Goal: Task Accomplishment & Management: Use online tool/utility

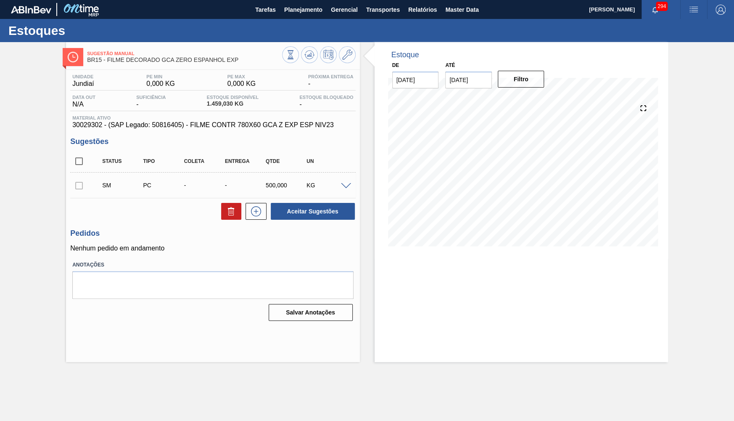
click at [93, 122] on span "30029302 - (SAP Legado: 50816405) - FILME CONTR 780X60 GCA Z EXP ESP NIV23" at bounding box center [212, 125] width 281 height 8
click at [350, 188] on div "SM PC - - 500,000 KG" at bounding box center [212, 185] width 285 height 21
click at [344, 183] on span at bounding box center [346, 186] width 10 height 6
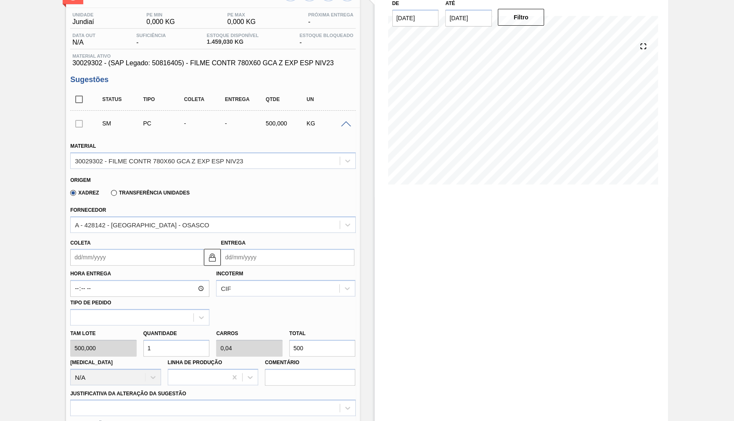
scroll to position [64, 0]
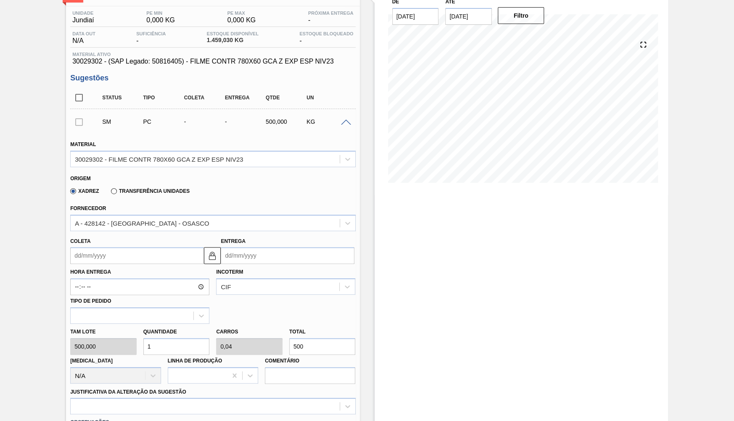
click at [102, 264] on div "Hora Entrega Incoterm CIF Tipo de pedido" at bounding box center [213, 294] width 292 height 60
click at [97, 247] on input "Coleta" at bounding box center [137, 255] width 134 height 17
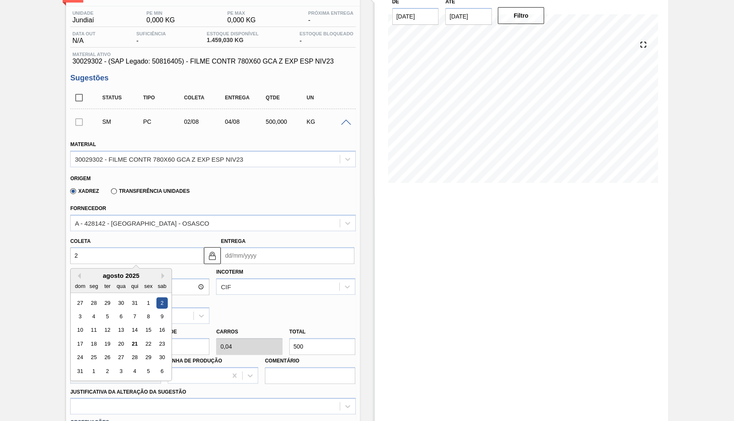
type input "21"
type input "[DATE]"
type input "21/09"
type input "[DATE]"
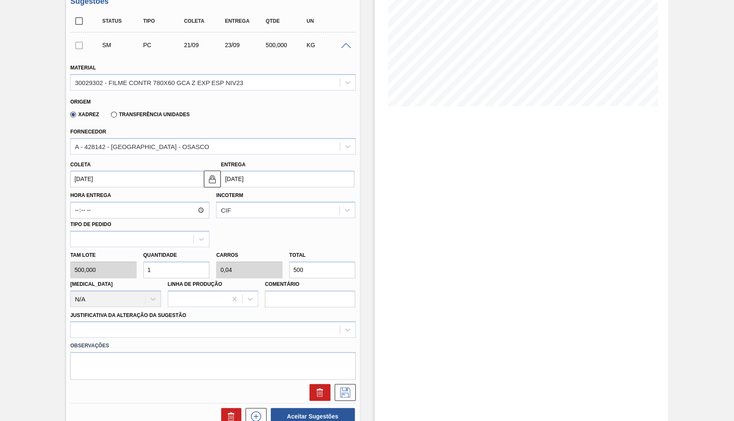
scroll to position [141, 0]
drag, startPoint x: 318, startPoint y: 258, endPoint x: 207, endPoint y: 253, distance: 111.1
click at [289, 260] on input "500" at bounding box center [322, 268] width 66 height 17
type input "0,002"
type input "0"
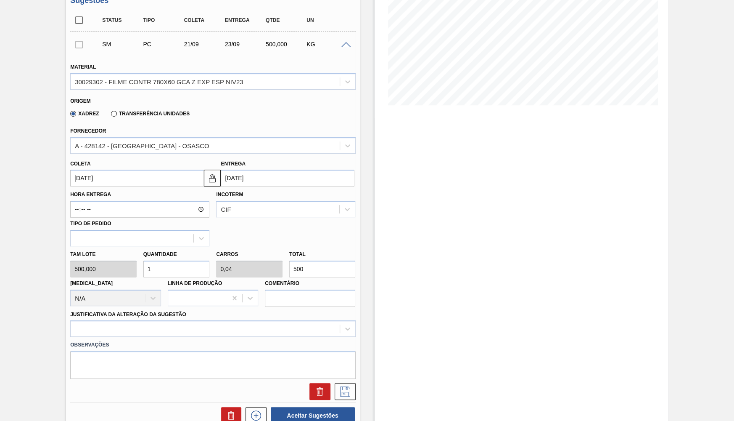
type input "1"
type input "0,02"
type input "0,001"
type input "10"
type input "0,2"
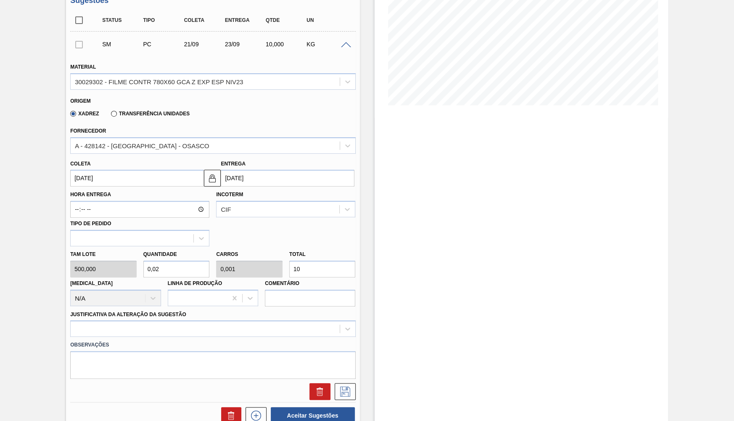
type input "0,008"
type input "100"
type input "2"
type input "0,08"
type input "1.000"
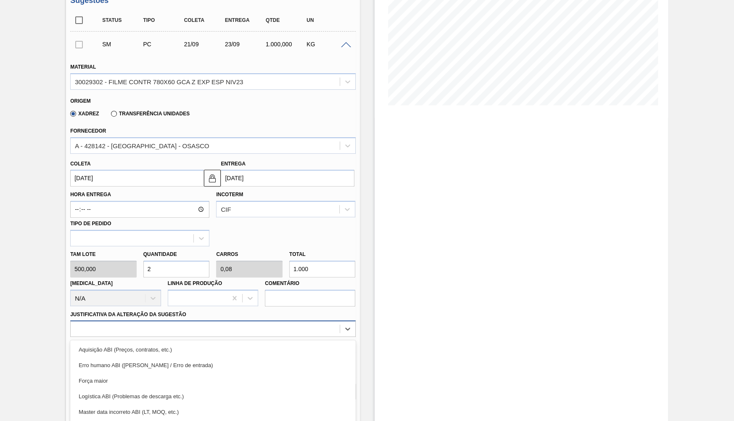
scroll to position [176, 0]
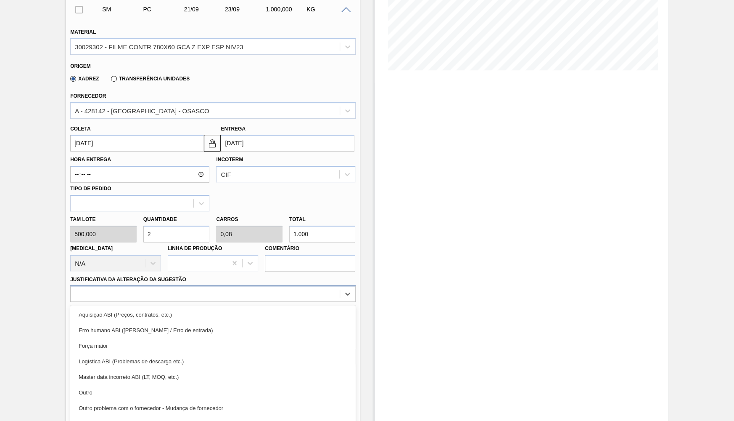
click at [213, 302] on div "option Erro humano ABI (Cálculo / Erro de entrada) focused, 2 of 18. 18 results…" at bounding box center [212, 293] width 285 height 16
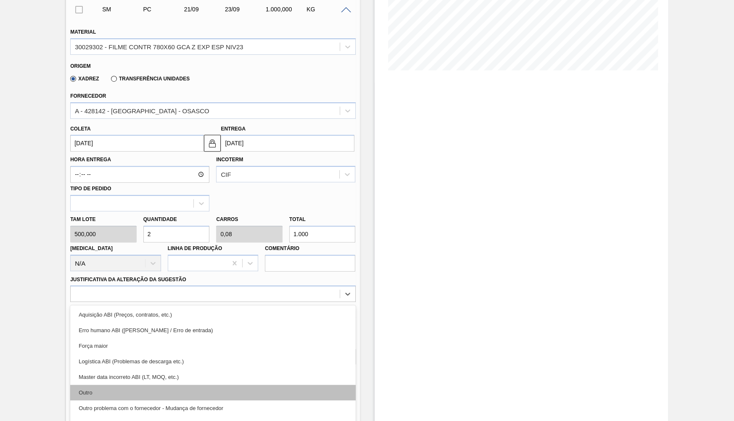
click at [155, 384] on div "Outro" at bounding box center [212, 392] width 285 height 16
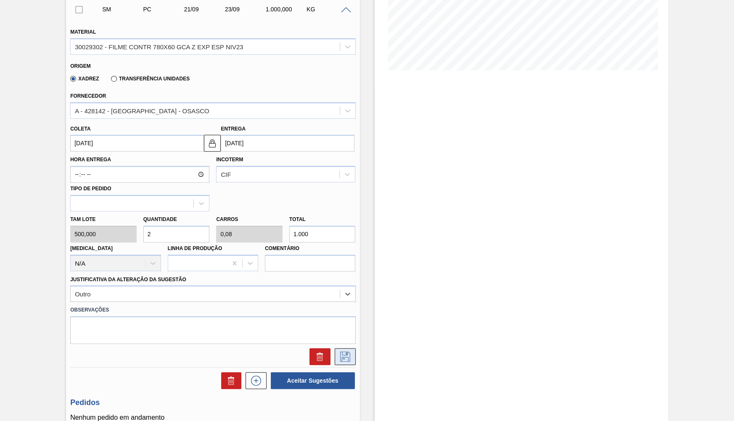
click at [343, 351] on icon at bounding box center [345, 356] width 13 height 10
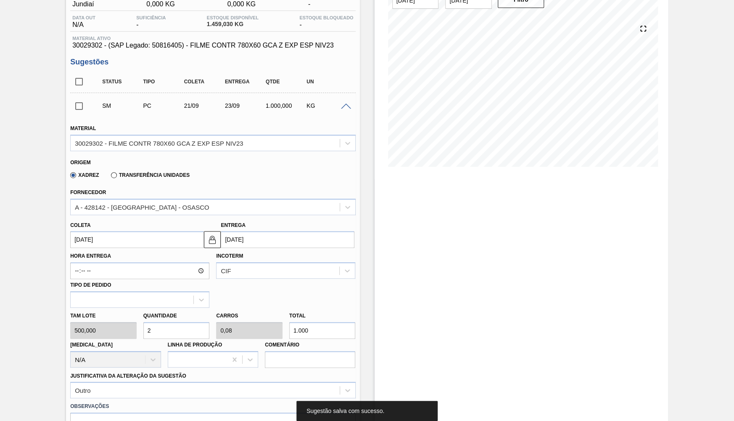
scroll to position [78, 0]
click at [79, 101] on input "checkbox" at bounding box center [79, 107] width 18 height 18
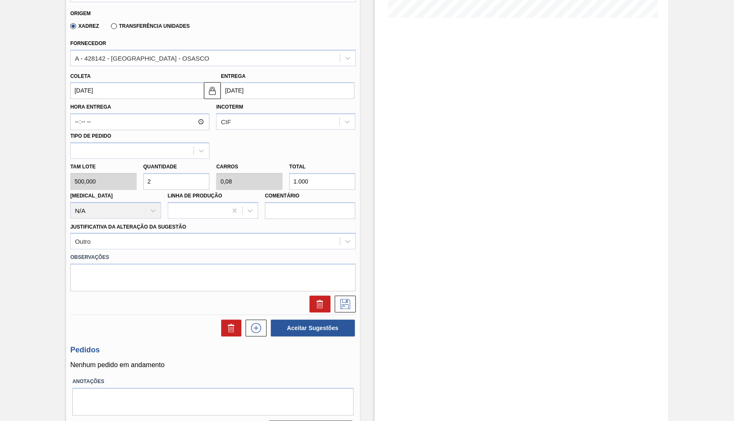
scroll to position [229, 0]
click at [349, 298] on icon at bounding box center [345, 303] width 13 height 10
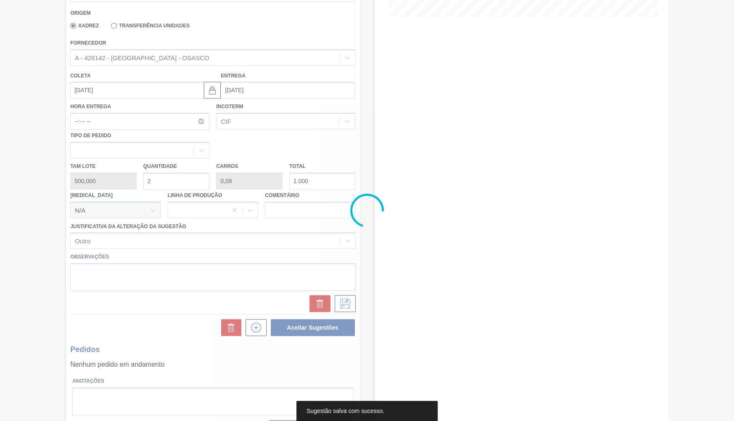
scroll to position [0, 0]
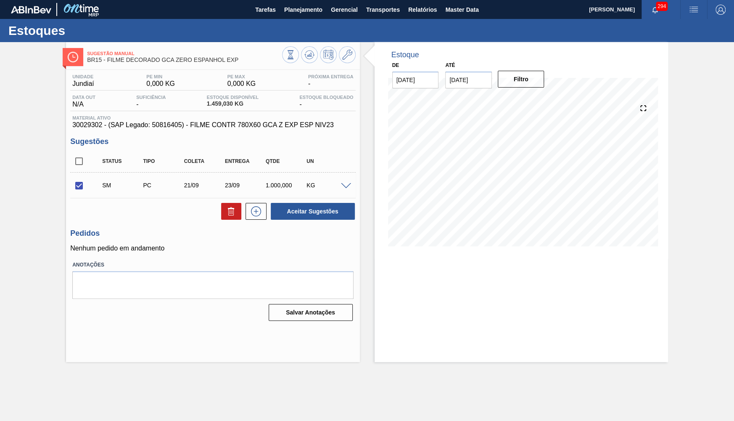
click at [332, 211] on button "Aceitar Sugestões" at bounding box center [313, 211] width 84 height 17
checkbox input "false"
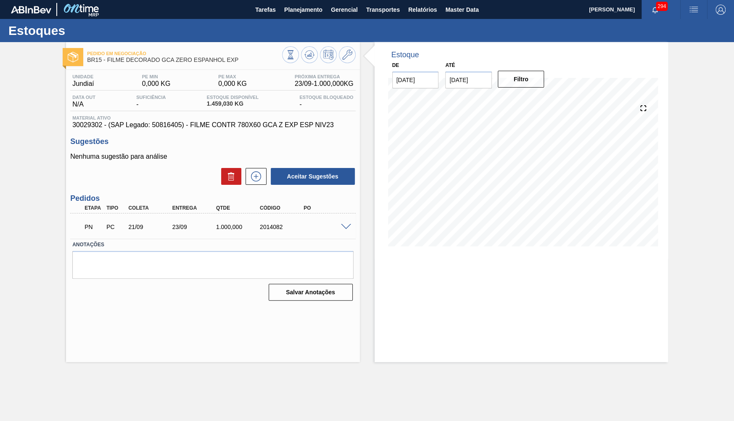
click at [295, 56] on icon at bounding box center [290, 54] width 9 height 9
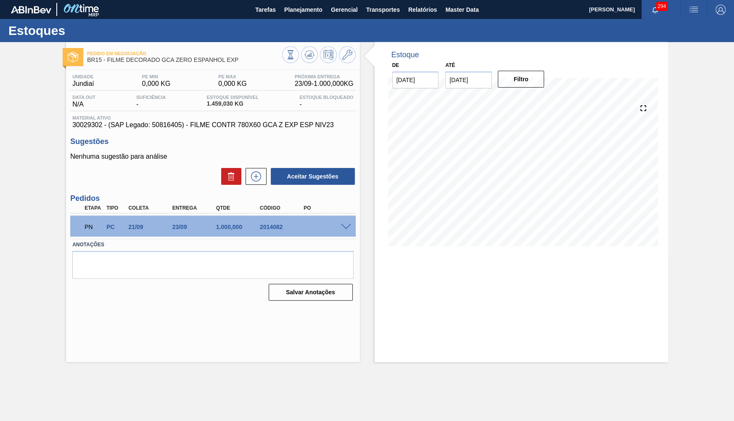
click at [228, 227] on div "1.000,000" at bounding box center [238, 226] width 49 height 7
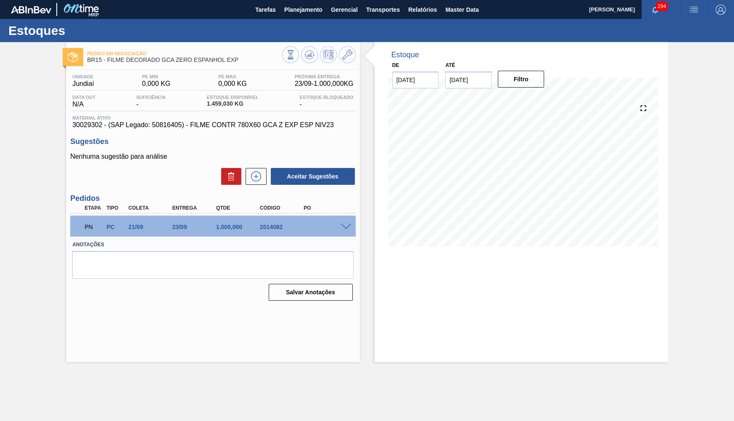
click at [273, 231] on div "PN PC 21/09 23/09 1.000,000 2014082" at bounding box center [210, 225] width 263 height 17
copy div "2014082"
